Goal: Information Seeking & Learning: Learn about a topic

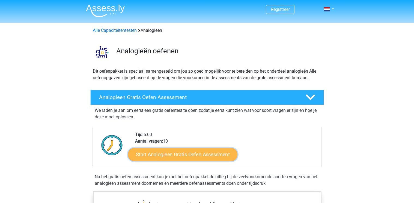
click at [181, 157] on link "Start Analogieen Gratis Oefen Assessment" at bounding box center [182, 154] width 109 height 13
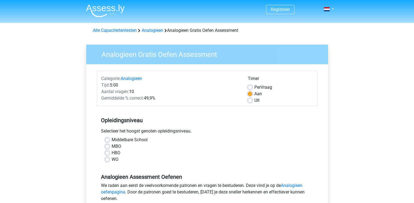
click at [106, 138] on div "Middelbare School" at bounding box center [207, 140] width 204 height 7
click at [109, 139] on div "Middelbare School" at bounding box center [207, 140] width 204 height 7
drag, startPoint x: 109, startPoint y: 139, endPoint x: 105, endPoint y: 139, distance: 4.1
click at [112, 139] on label "Middelbare School" at bounding box center [130, 140] width 36 height 7
click at [105, 139] on input "Middelbare School" at bounding box center [107, 139] width 4 height 5
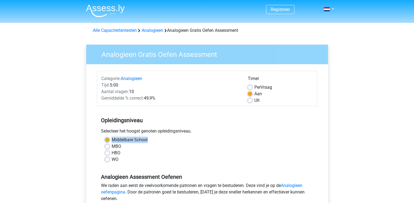
radio input "true"
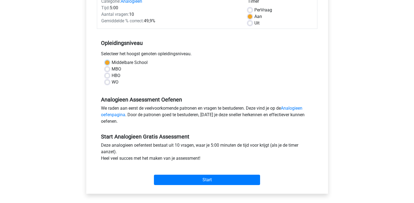
scroll to position [82, 0]
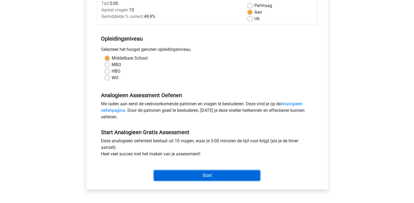
click at [200, 176] on input "Start" at bounding box center [207, 176] width 106 height 10
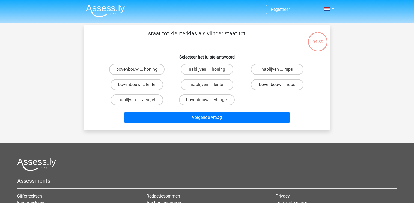
click at [279, 84] on label "bovenbouw ... rups" at bounding box center [277, 84] width 53 height 11
click at [279, 85] on input "bovenbouw ... rups" at bounding box center [279, 87] width 4 height 4
radio input "true"
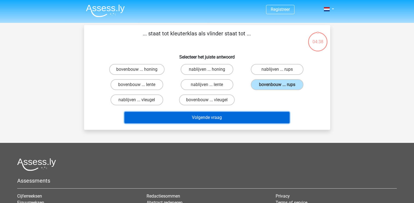
click at [244, 120] on button "Volgende vraag" at bounding box center [206, 117] width 165 height 11
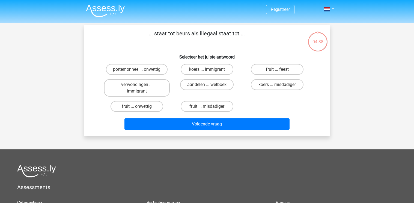
scroll to position [25, 0]
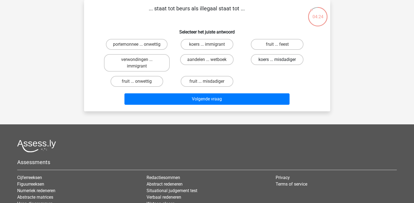
click at [274, 62] on label "koers ... misdadiger" at bounding box center [277, 59] width 53 height 11
click at [277, 62] on input "koers ... misdadiger" at bounding box center [279, 62] width 4 height 4
radio input "true"
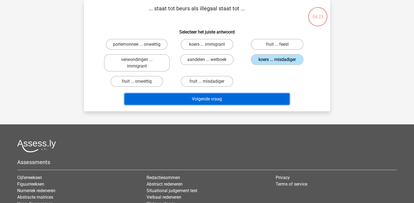
click at [223, 100] on button "Volgende vraag" at bounding box center [206, 99] width 165 height 11
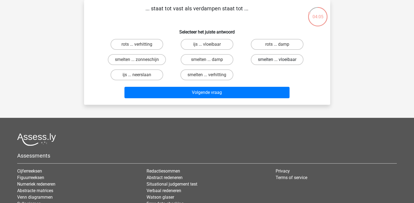
click at [276, 61] on label "smelten ... vloeibaar" at bounding box center [277, 59] width 53 height 11
click at [277, 61] on input "smelten ... vloeibaar" at bounding box center [279, 62] width 4 height 4
radio input "true"
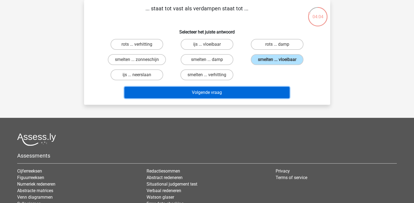
click at [249, 94] on button "Volgende vraag" at bounding box center [206, 92] width 165 height 11
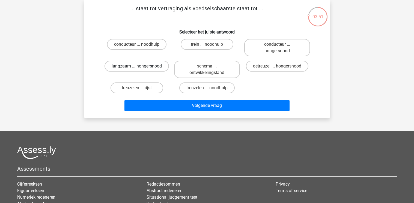
click at [146, 67] on label "langzaam ... hongersnood" at bounding box center [136, 66] width 64 height 11
click at [140, 67] on input "langzaam ... hongersnood" at bounding box center [139, 68] width 4 height 4
radio input "true"
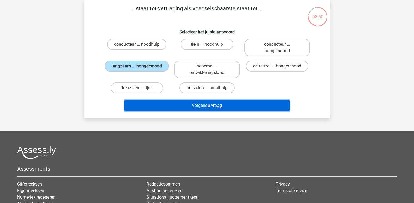
click at [187, 107] on button "Volgende vraag" at bounding box center [206, 105] width 165 height 11
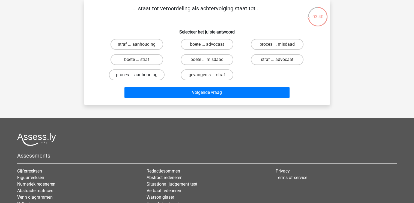
click at [151, 76] on label "proces ... aanhouding" at bounding box center [137, 75] width 56 height 11
click at [140, 76] on input "proces ... aanhouding" at bounding box center [139, 77] width 4 height 4
radio input "true"
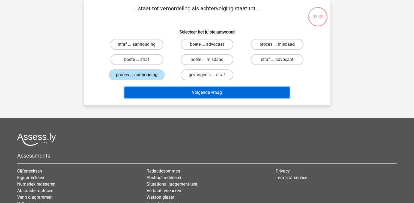
click at [181, 92] on button "Volgende vraag" at bounding box center [206, 92] width 165 height 11
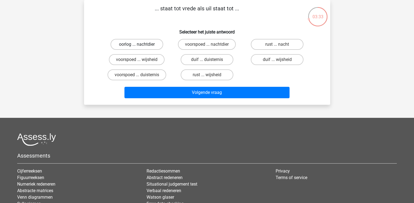
click at [131, 43] on label "oorlog ... nachtdier" at bounding box center [136, 44] width 53 height 11
click at [137, 44] on input "oorlog ... nachtdier" at bounding box center [139, 46] width 4 height 4
radio input "true"
click at [269, 60] on label "duif ... wijsheid" at bounding box center [277, 59] width 53 height 11
click at [277, 60] on input "duif ... wijsheid" at bounding box center [279, 62] width 4 height 4
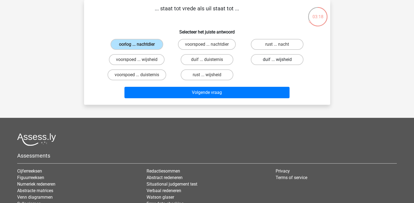
radio input "true"
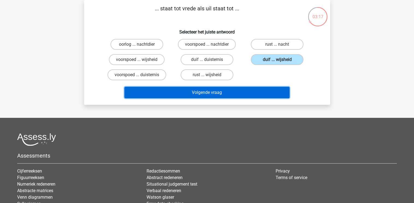
click at [238, 91] on button "Volgende vraag" at bounding box center [206, 92] width 165 height 11
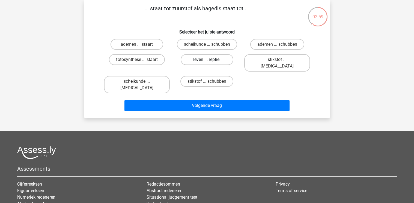
click at [202, 61] on label "leven ... reptiel" at bounding box center [206, 59] width 53 height 11
click at [207, 61] on input "leven ... reptiel" at bounding box center [209, 62] width 4 height 4
radio input "true"
click at [279, 41] on label "ademen ... schubben" at bounding box center [277, 44] width 54 height 11
click at [279, 44] on input "ademen ... schubben" at bounding box center [279, 46] width 4 height 4
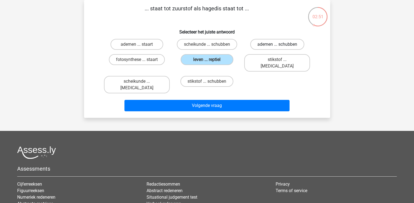
radio input "true"
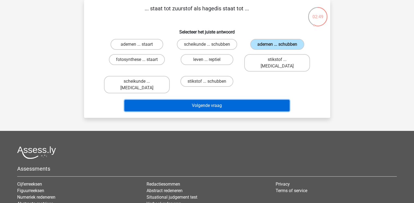
click at [213, 100] on button "Volgende vraag" at bounding box center [206, 105] width 165 height 11
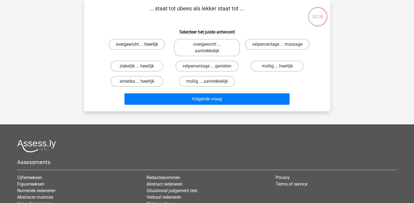
click at [137, 43] on label "overgewicht ... heerlijk" at bounding box center [137, 44] width 56 height 11
click at [137, 44] on input "overgewicht ... heerlijk" at bounding box center [139, 46] width 4 height 4
radio input "true"
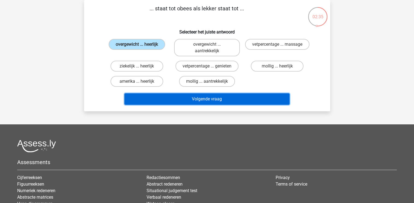
click at [188, 103] on button "Volgende vraag" at bounding box center [206, 99] width 165 height 11
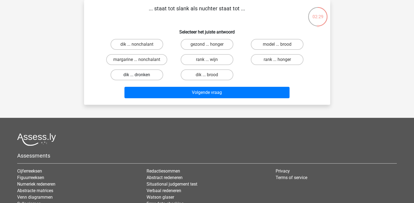
click at [143, 77] on label "dik ... dronken" at bounding box center [136, 75] width 53 height 11
click at [140, 77] on input "dik ... dronken" at bounding box center [139, 77] width 4 height 4
radio input "true"
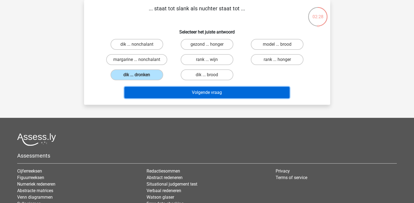
click at [177, 95] on button "Volgende vraag" at bounding box center [206, 92] width 165 height 11
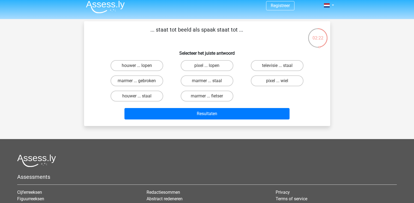
scroll to position [0, 0]
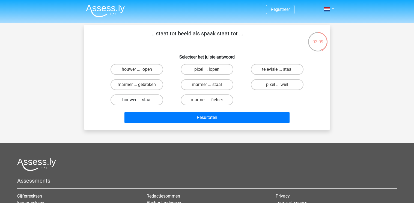
click at [144, 102] on label "houwer ... staal" at bounding box center [136, 100] width 53 height 11
click at [140, 102] on input "houwer ... staal" at bounding box center [139, 102] width 4 height 4
radio input "true"
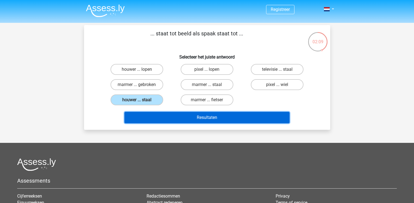
click at [204, 118] on button "Resultaten" at bounding box center [206, 117] width 165 height 11
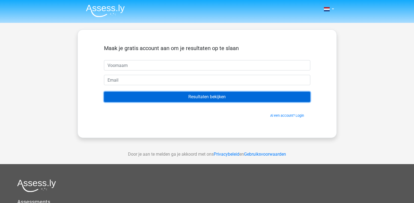
click at [217, 93] on input "Resultaten bekijken" at bounding box center [207, 97] width 206 height 10
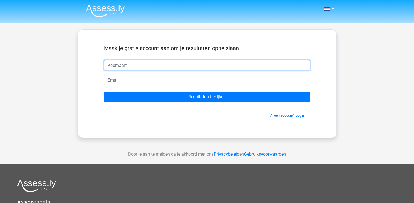
click at [155, 67] on input "text" at bounding box center [207, 65] width 206 height 10
type input "jill"
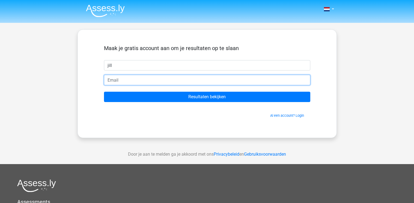
drag, startPoint x: 137, startPoint y: 79, endPoint x: 138, endPoint y: 85, distance: 5.9
click at [138, 85] on input "email" at bounding box center [207, 80] width 206 height 10
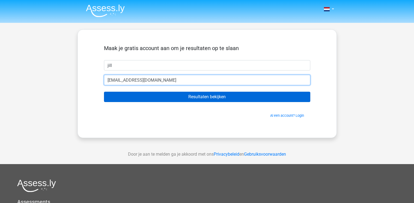
type input "geenmail@lommel.be"
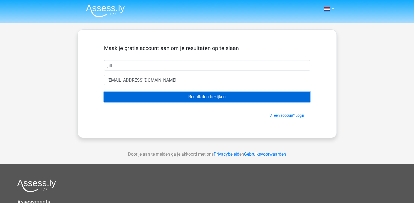
click at [145, 97] on input "Resultaten bekijken" at bounding box center [207, 97] width 206 height 10
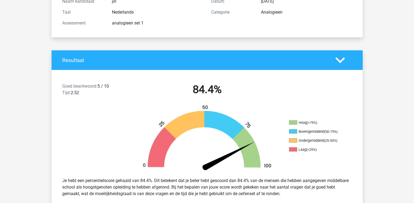
scroll to position [55, 0]
